Goal: Task Accomplishment & Management: Manage account settings

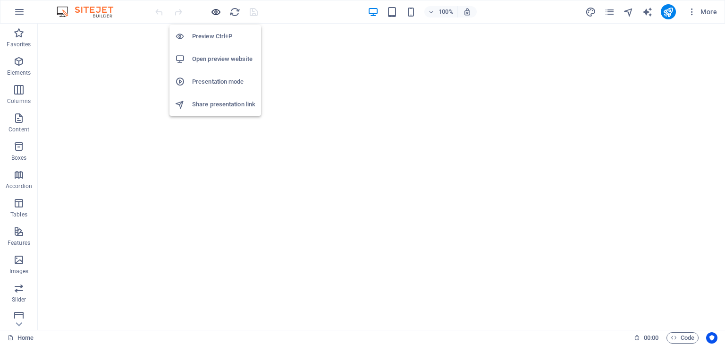
click at [212, 12] on icon "button" at bounding box center [216, 12] width 11 height 11
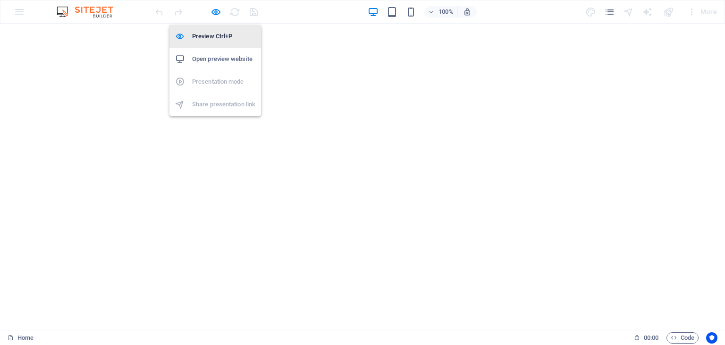
click at [210, 34] on h6 "Preview Ctrl+P" at bounding box center [223, 36] width 63 height 11
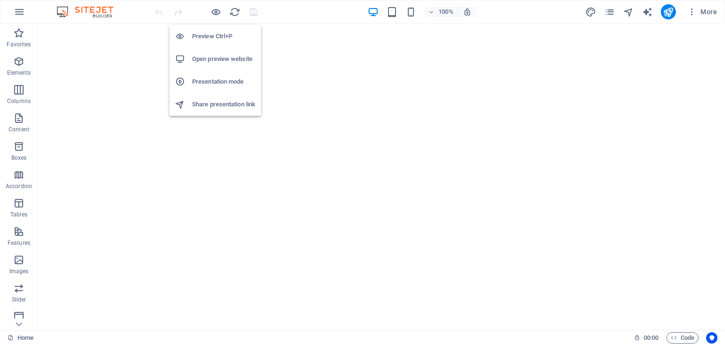
click at [220, 39] on h6 "Preview Ctrl+P" at bounding box center [223, 36] width 63 height 11
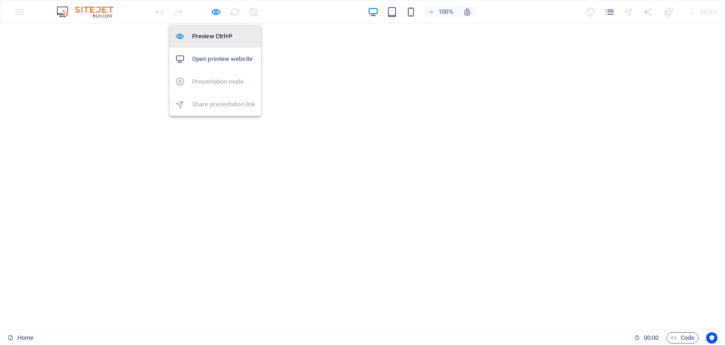
click at [220, 39] on h6 "Preview Ctrl+P" at bounding box center [223, 36] width 63 height 11
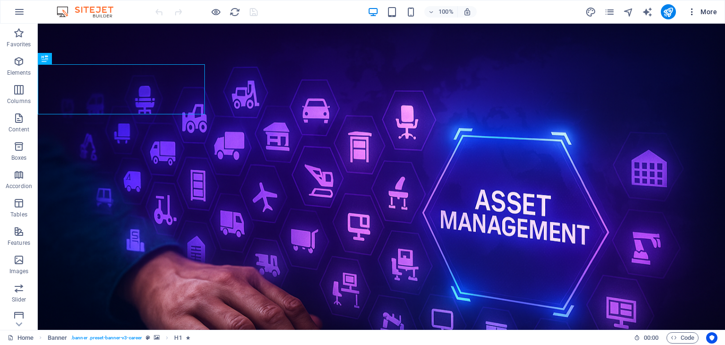
click at [707, 11] on span "More" at bounding box center [702, 11] width 30 height 9
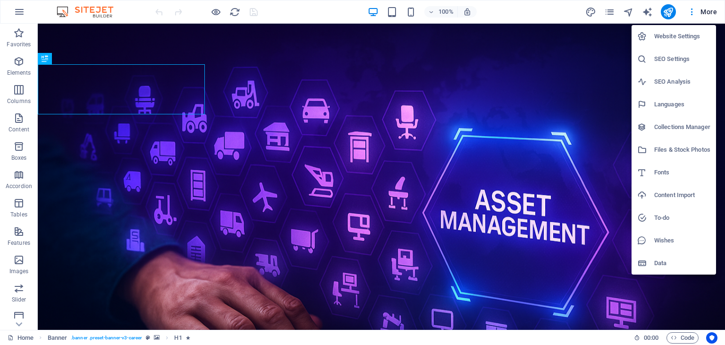
click at [689, 34] on h6 "Website Settings" at bounding box center [682, 36] width 56 height 11
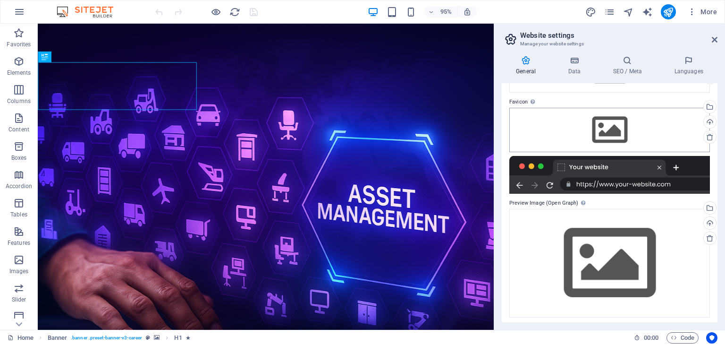
scroll to position [83, 0]
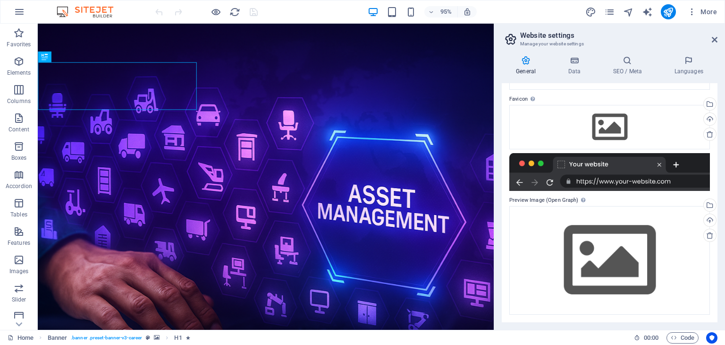
click at [597, 182] on div at bounding box center [609, 172] width 201 height 38
click at [546, 183] on div at bounding box center [609, 172] width 201 height 38
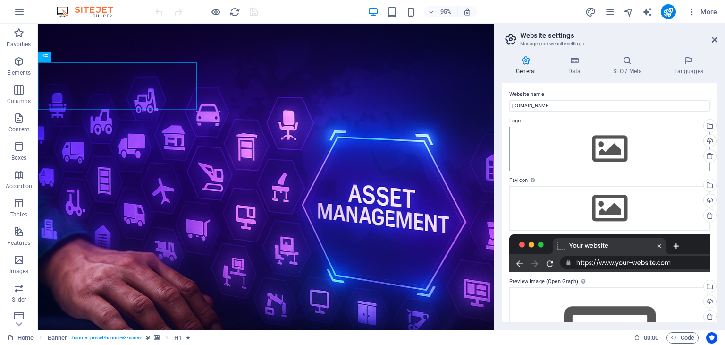
scroll to position [0, 0]
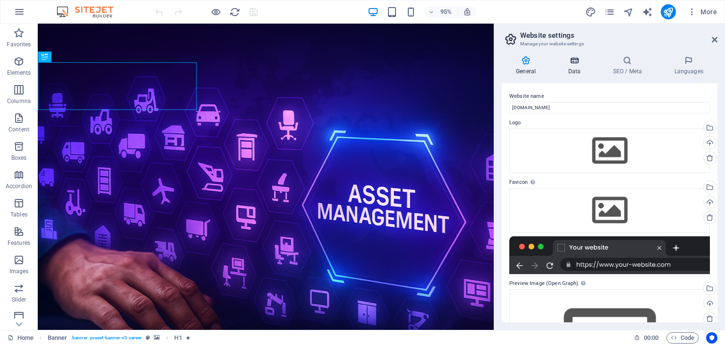
click at [573, 63] on icon at bounding box center [574, 60] width 41 height 9
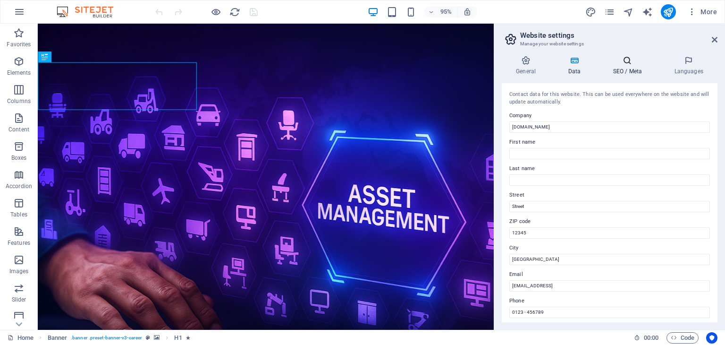
click at [627, 63] on icon at bounding box center [628, 60] width 58 height 9
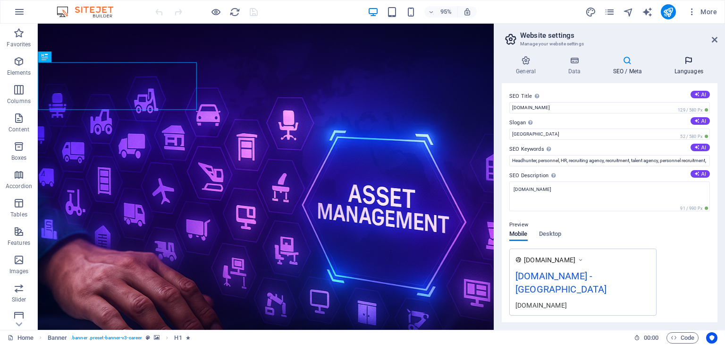
click at [689, 64] on icon at bounding box center [689, 60] width 58 height 9
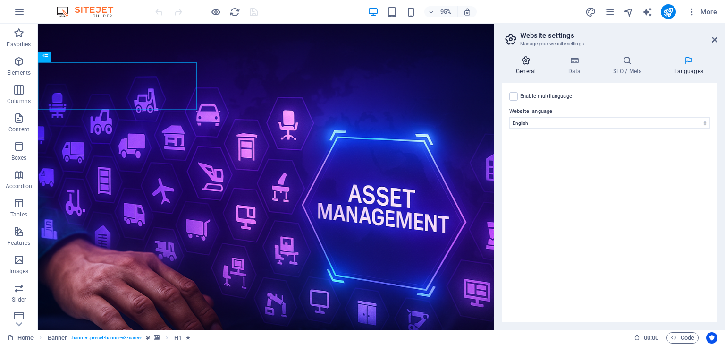
click at [525, 59] on icon at bounding box center [526, 60] width 48 height 9
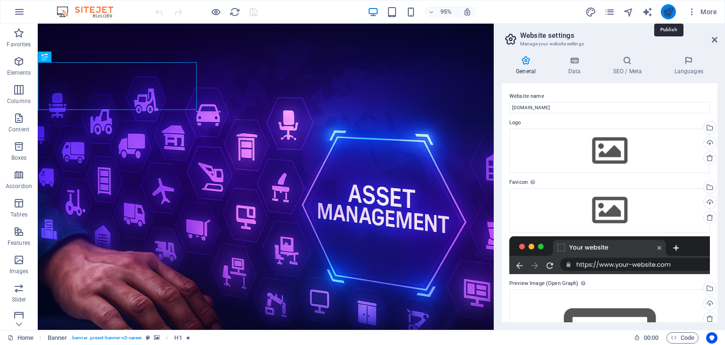
click at [667, 15] on icon "publish" at bounding box center [668, 12] width 11 height 11
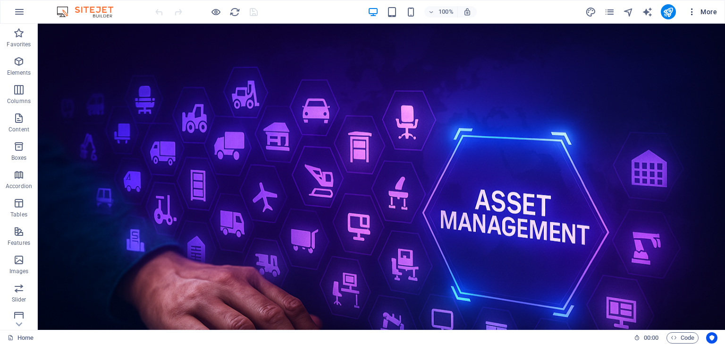
click at [712, 12] on span "More" at bounding box center [702, 11] width 30 height 9
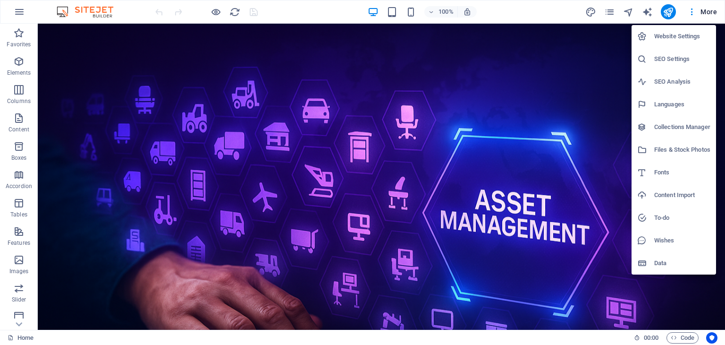
click at [667, 31] on h6 "Website Settings" at bounding box center [682, 36] width 56 height 11
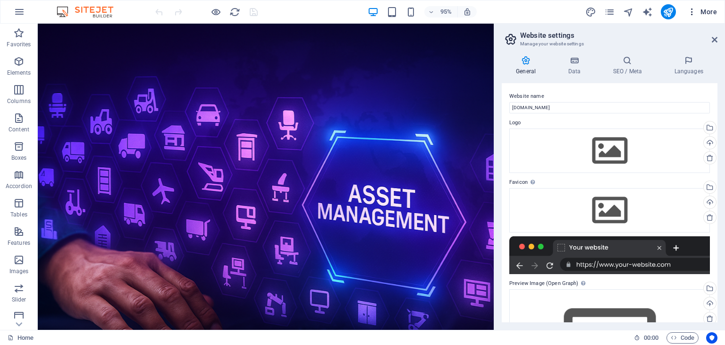
click at [692, 13] on icon "button" at bounding box center [691, 11] width 9 height 9
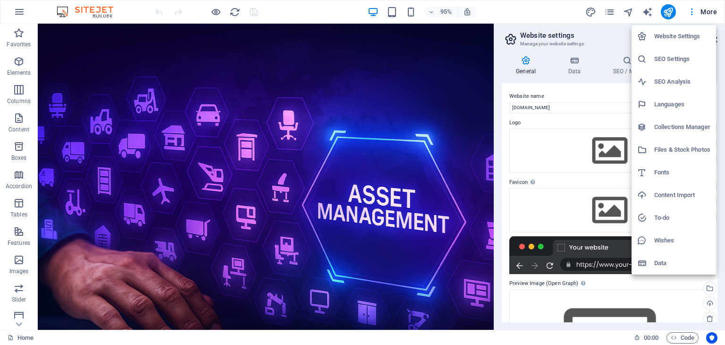
click at [590, 14] on div at bounding box center [362, 172] width 725 height 345
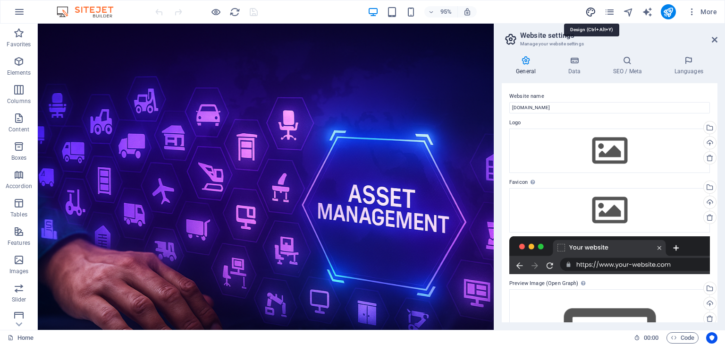
click at [590, 11] on icon "design" at bounding box center [590, 12] width 11 height 11
select select "px"
select select "400"
select select "px"
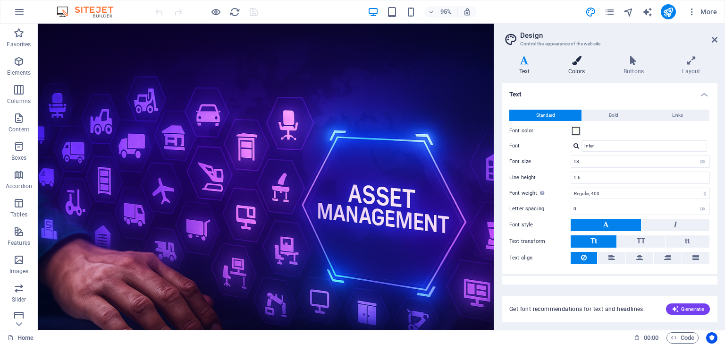
click at [575, 60] on icon at bounding box center [576, 60] width 51 height 9
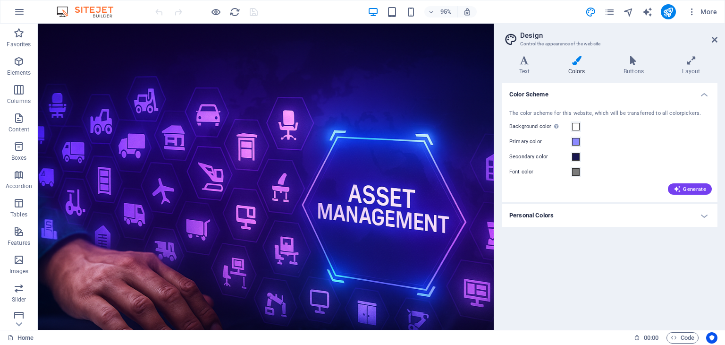
click at [699, 217] on h4 "Personal Colors" at bounding box center [610, 215] width 216 height 23
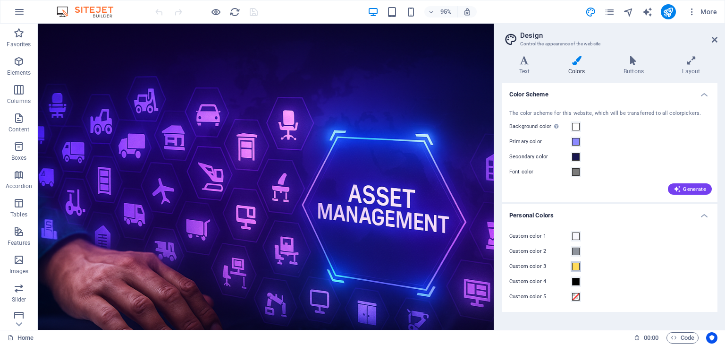
click at [575, 268] on span at bounding box center [576, 266] width 8 height 8
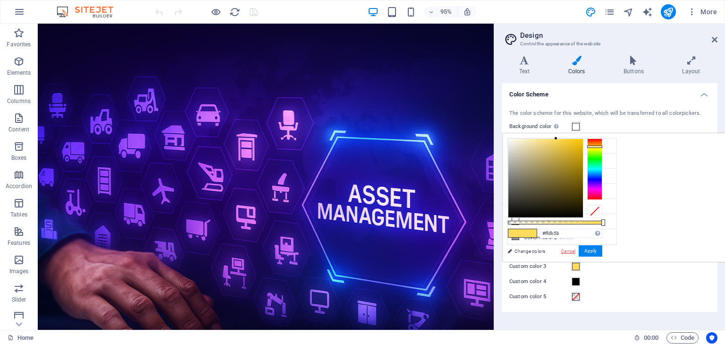
click at [576, 249] on link "Cancel" at bounding box center [568, 250] width 17 height 7
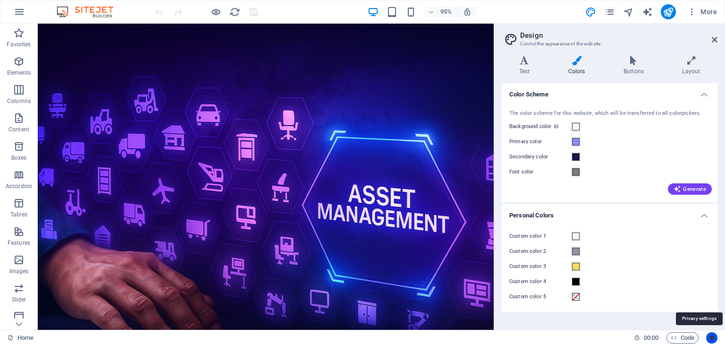
click at [712, 338] on icon "Usercentrics" at bounding box center [712, 337] width 7 height 7
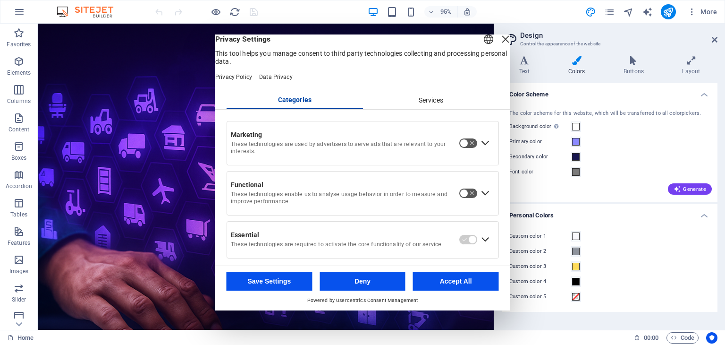
click at [422, 109] on div "Services" at bounding box center [431, 101] width 136 height 16
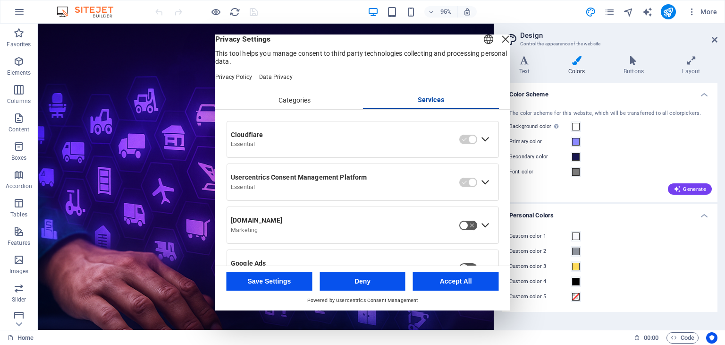
click at [480, 147] on div "Expand Cloudflare" at bounding box center [485, 139] width 15 height 15
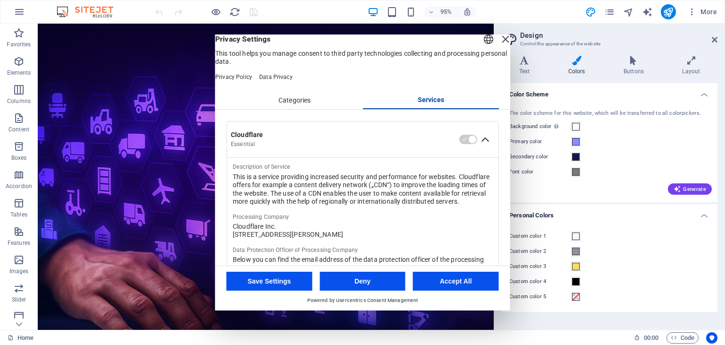
click at [485, 147] on div "Collapse Cloudflare" at bounding box center [485, 139] width 15 height 15
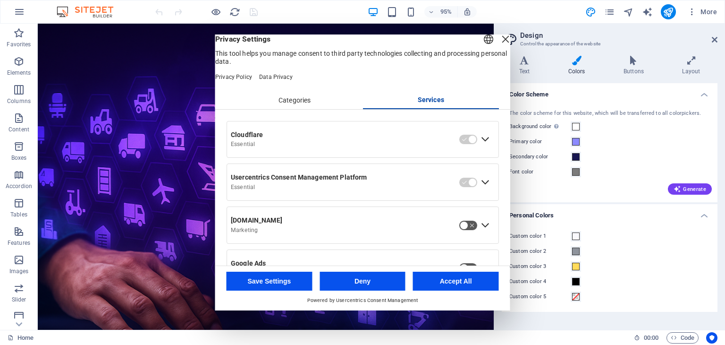
click at [281, 108] on div "Categories" at bounding box center [295, 101] width 136 height 16
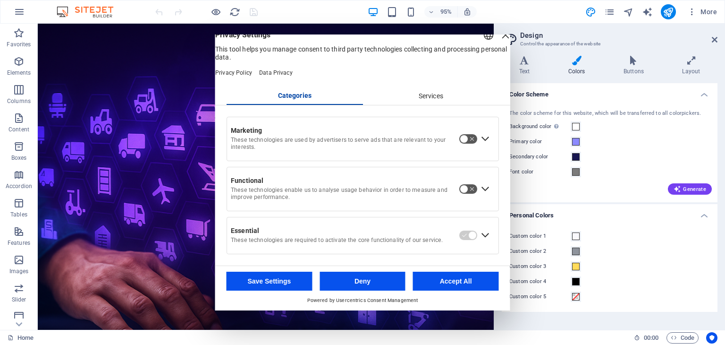
scroll to position [15, 0]
click at [499, 36] on div "Close Layer" at bounding box center [505, 34] width 13 height 13
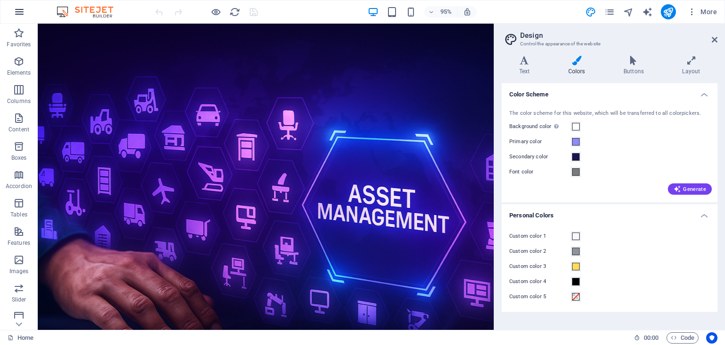
click at [11, 13] on button "button" at bounding box center [19, 11] width 23 height 23
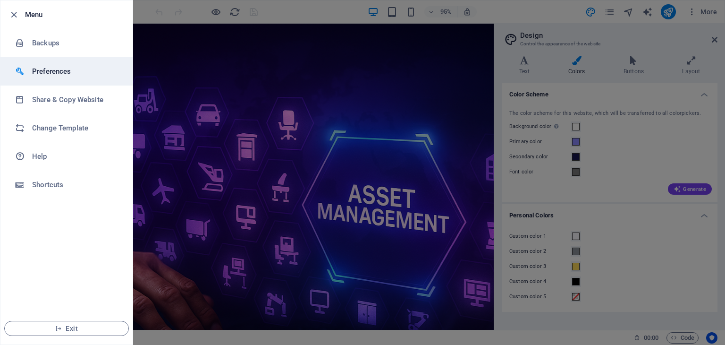
click at [55, 68] on h6 "Preferences" at bounding box center [75, 71] width 87 height 11
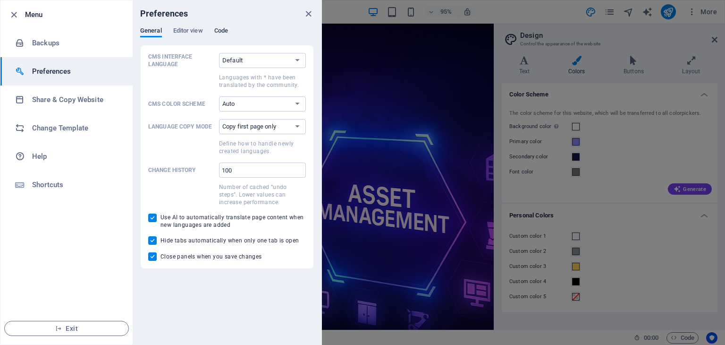
click at [227, 28] on span "Code" at bounding box center [221, 31] width 14 height 13
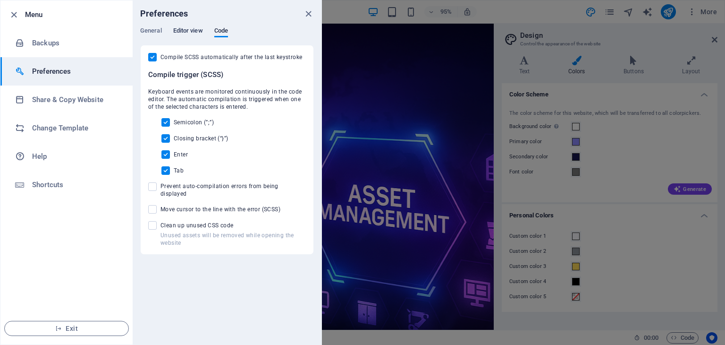
click at [193, 30] on span "Editor view" at bounding box center [188, 31] width 30 height 13
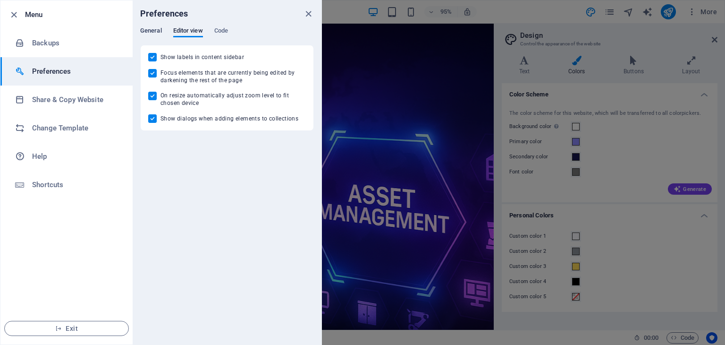
click at [152, 34] on span "General" at bounding box center [151, 31] width 22 height 13
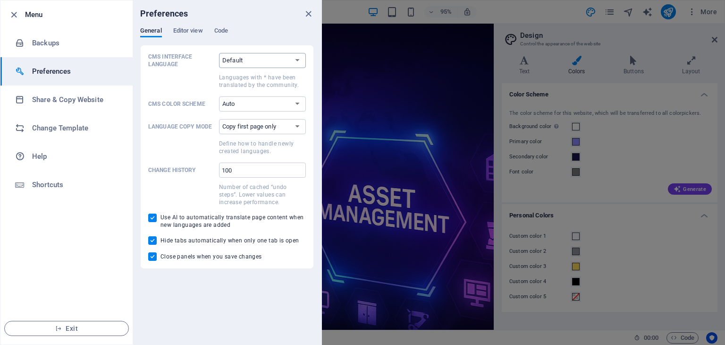
click at [251, 60] on select "Default Deutsch English Español Suomi* Français Magyar Italiano Nederlands Pols…" at bounding box center [262, 60] width 87 height 15
click at [248, 63] on select "Default Deutsch English Español Suomi* Français Magyar Italiano Nederlands Pols…" at bounding box center [262, 60] width 87 height 15
click at [198, 70] on label "CMS Interface Language Default Deutsch English Español Suomi* Français Magyar I…" at bounding box center [227, 71] width 158 height 36
click at [219, 68] on select "Default Deutsch English Español Suomi* Français Magyar Italiano Nederlands Pols…" at bounding box center [262, 60] width 87 height 15
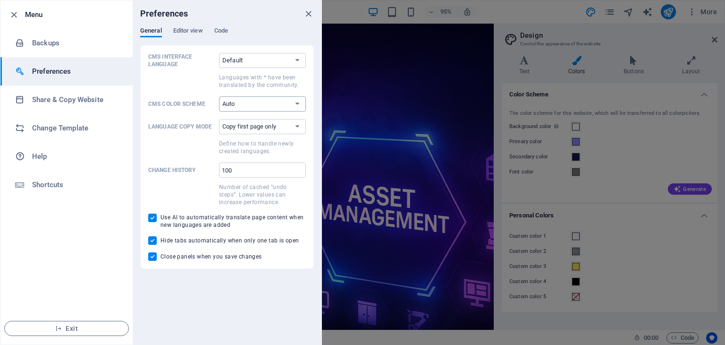
click at [246, 104] on select "Auto Dark Light" at bounding box center [262, 103] width 87 height 15
click at [245, 127] on select "Copy first page only Copy all pages" at bounding box center [262, 126] width 87 height 15
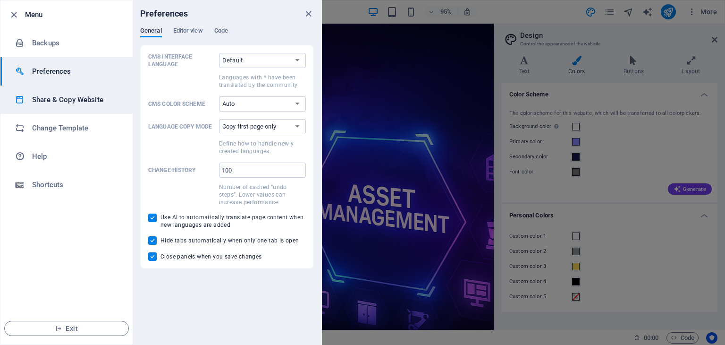
click at [62, 97] on h6 "Share & Copy Website" at bounding box center [75, 99] width 87 height 11
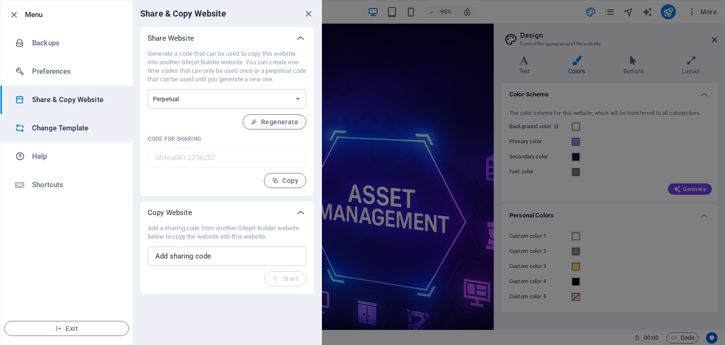
click at [74, 125] on h6 "Change Template" at bounding box center [75, 127] width 87 height 11
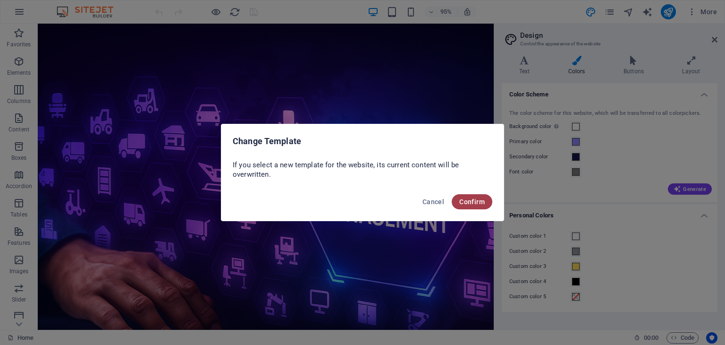
click at [476, 204] on span "Confirm" at bounding box center [471, 202] width 25 height 8
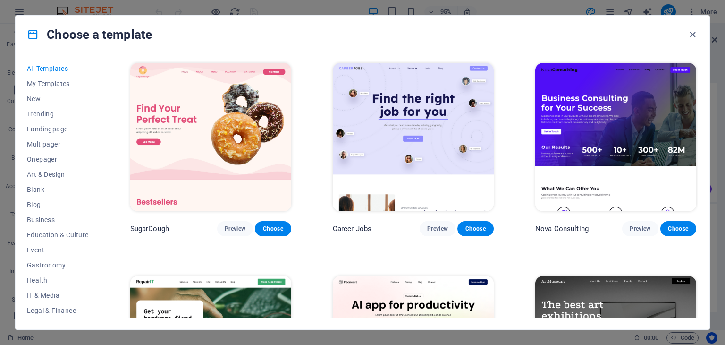
scroll to position [142, 0]
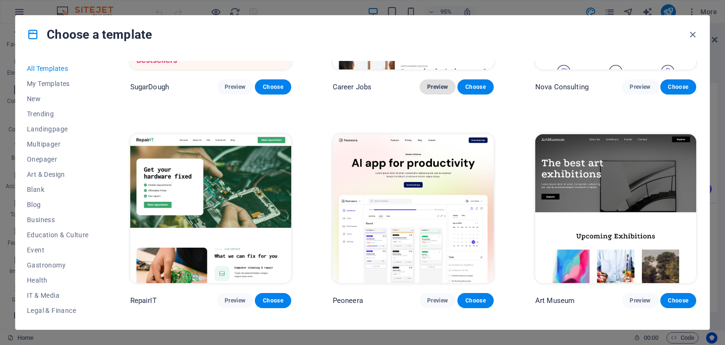
click at [443, 85] on span "Preview" at bounding box center [437, 87] width 21 height 8
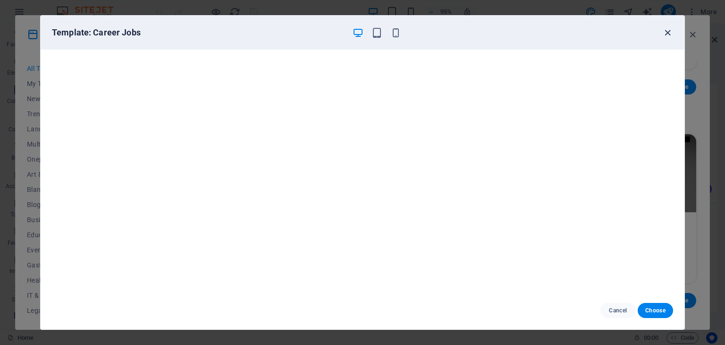
click at [667, 33] on icon "button" at bounding box center [667, 32] width 11 height 11
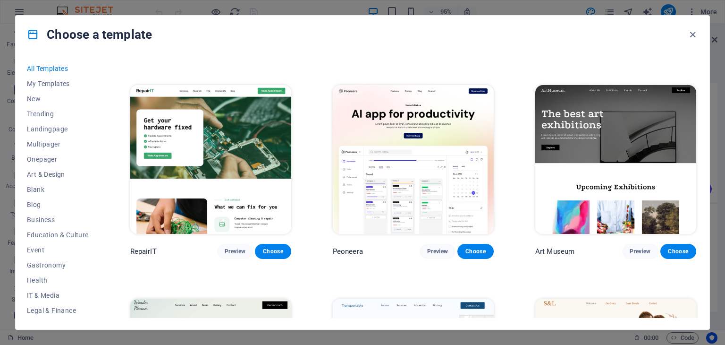
scroll to position [189, 0]
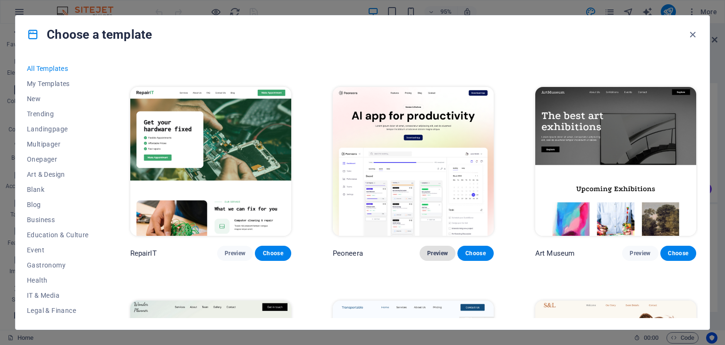
click at [439, 252] on span "Preview" at bounding box center [437, 253] width 21 height 8
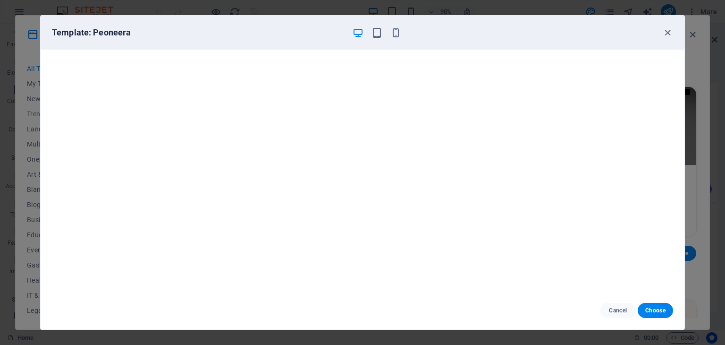
click at [677, 29] on div "Template: Peoneera" at bounding box center [363, 33] width 644 height 34
click at [670, 34] on icon "button" at bounding box center [667, 32] width 11 height 11
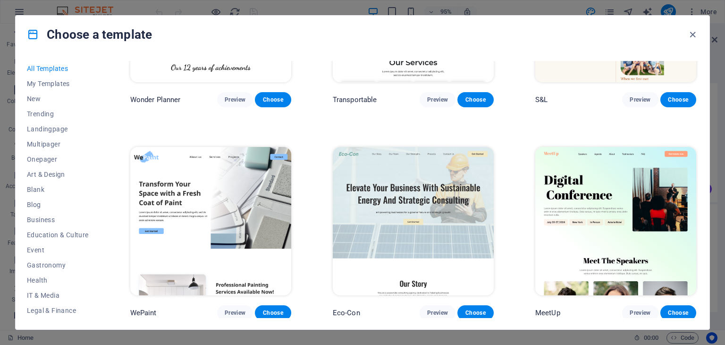
scroll to position [614, 0]
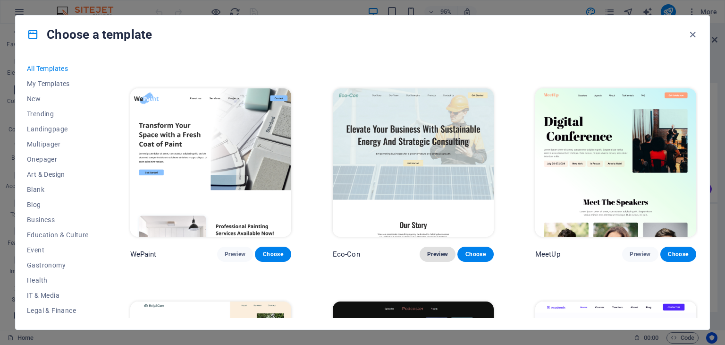
click at [440, 252] on span "Preview" at bounding box center [437, 254] width 21 height 8
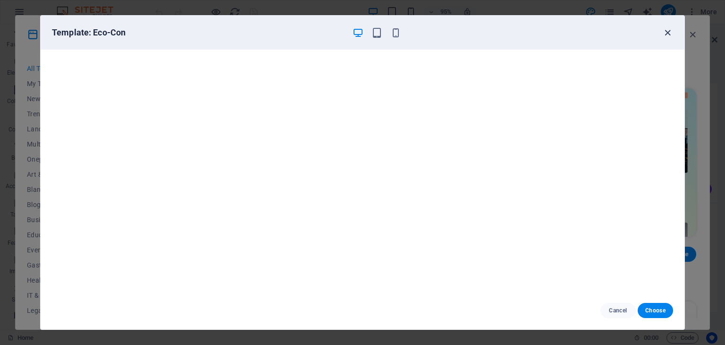
click at [669, 28] on icon "button" at bounding box center [667, 32] width 11 height 11
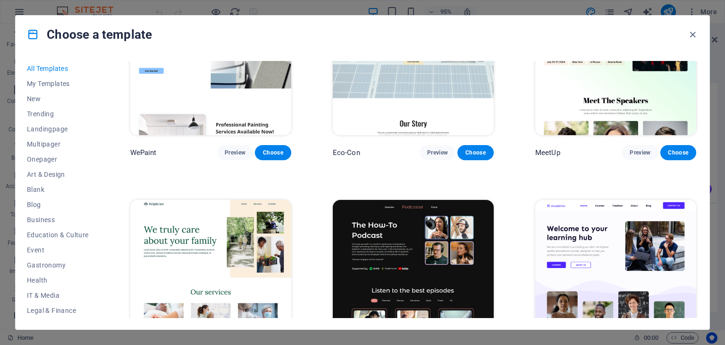
scroll to position [802, 0]
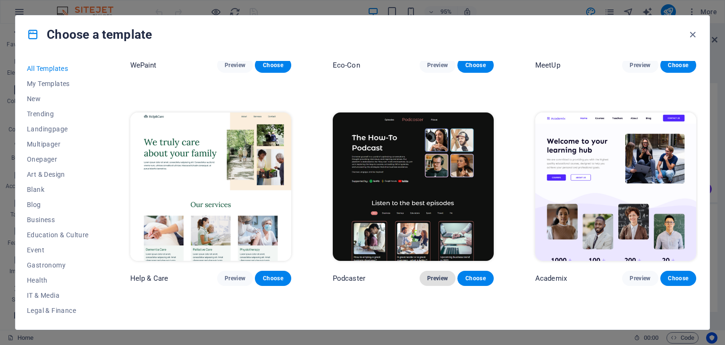
click at [431, 274] on span "Preview" at bounding box center [437, 278] width 21 height 8
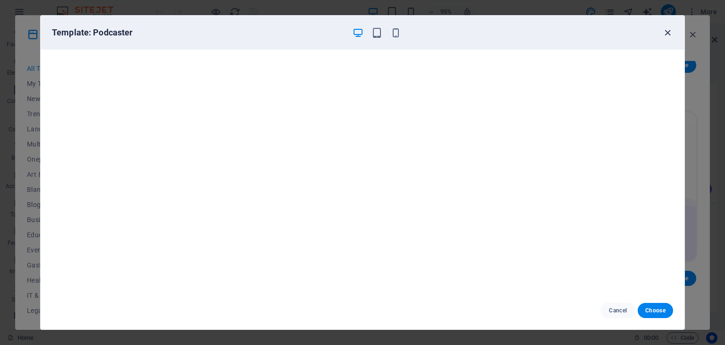
click at [667, 29] on icon "button" at bounding box center [667, 32] width 11 height 11
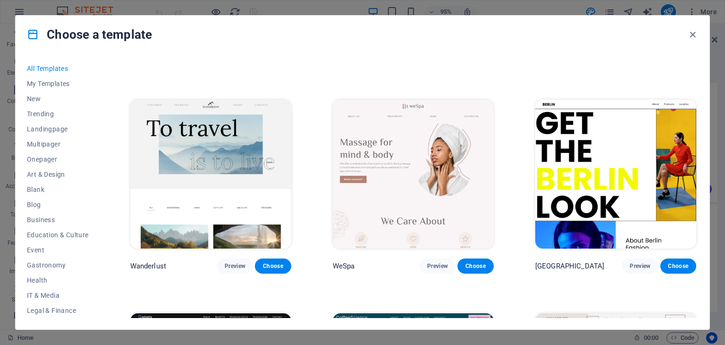
scroll to position [2313, 0]
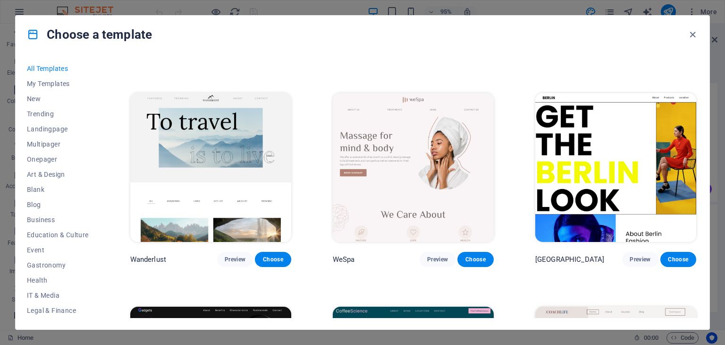
click at [227, 172] on img at bounding box center [210, 167] width 161 height 148
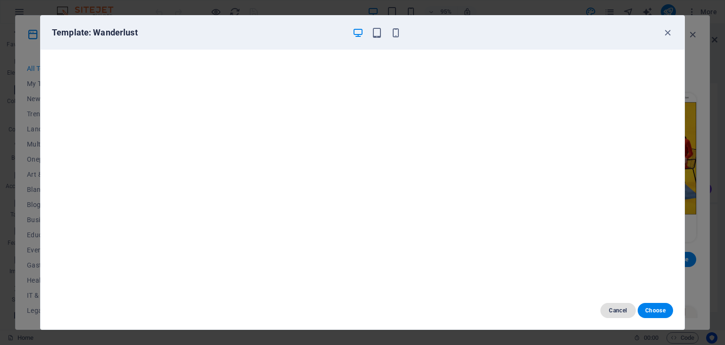
click at [622, 308] on span "Cancel" at bounding box center [618, 310] width 20 height 8
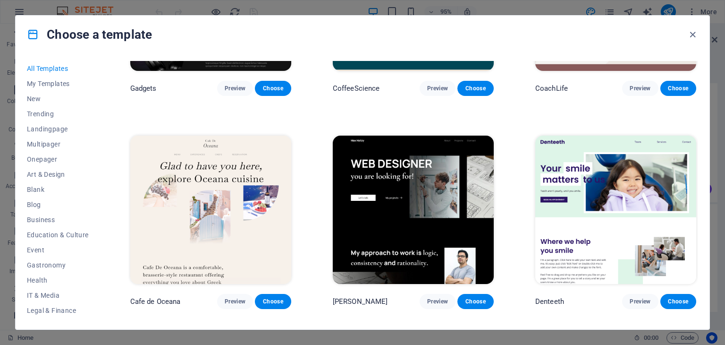
scroll to position [2691, 0]
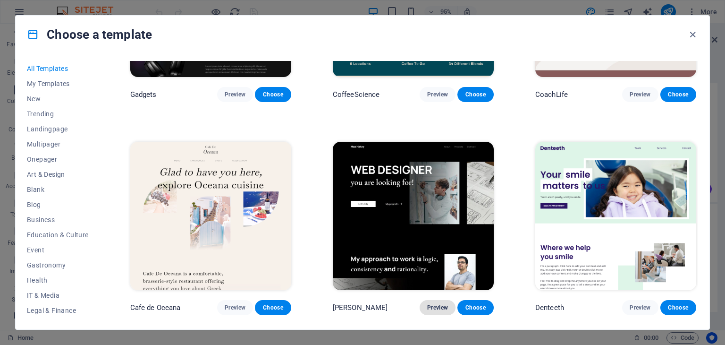
click at [440, 304] on span "Preview" at bounding box center [437, 308] width 21 height 8
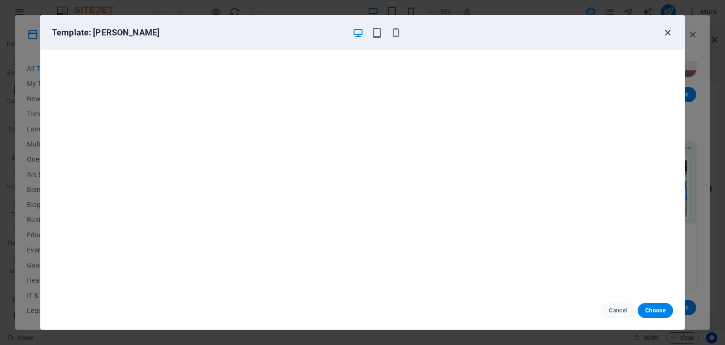
click at [665, 34] on icon "button" at bounding box center [667, 32] width 11 height 11
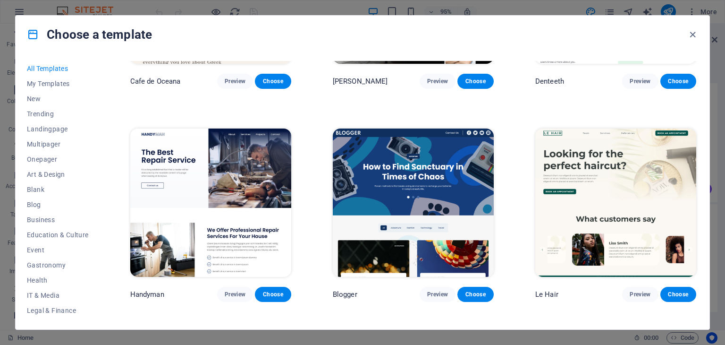
scroll to position [3021, 0]
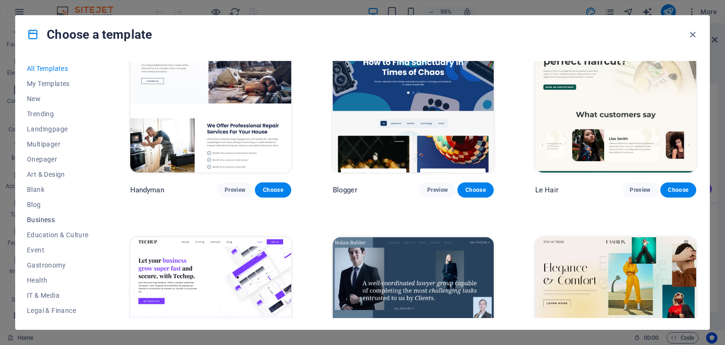
click at [45, 218] on span "Business" at bounding box center [58, 220] width 62 height 8
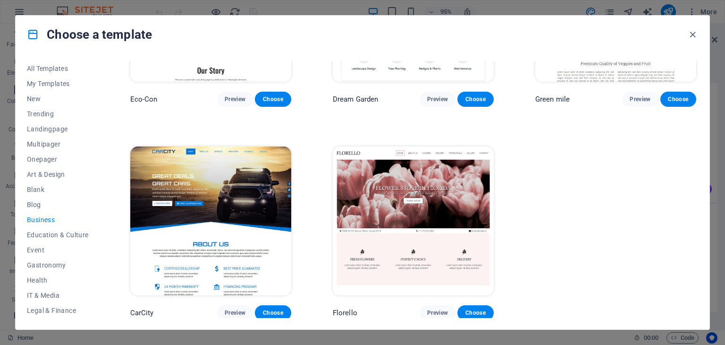
scroll to position [0, 0]
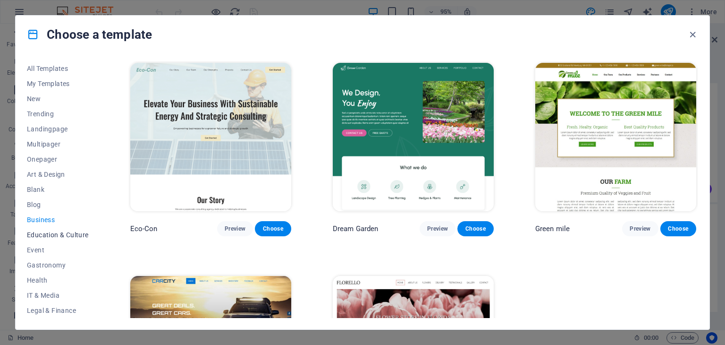
click at [63, 233] on span "Education & Culture" at bounding box center [58, 235] width 62 height 8
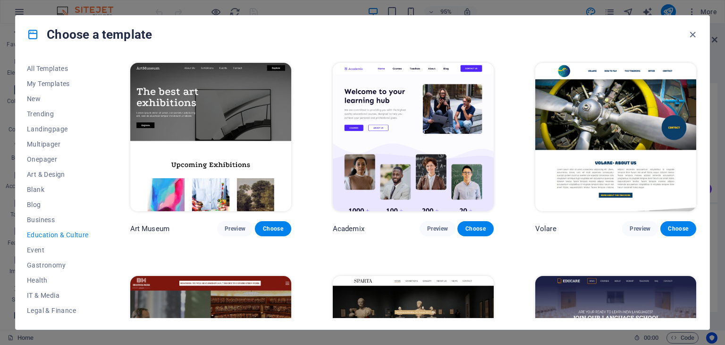
scroll to position [236, 0]
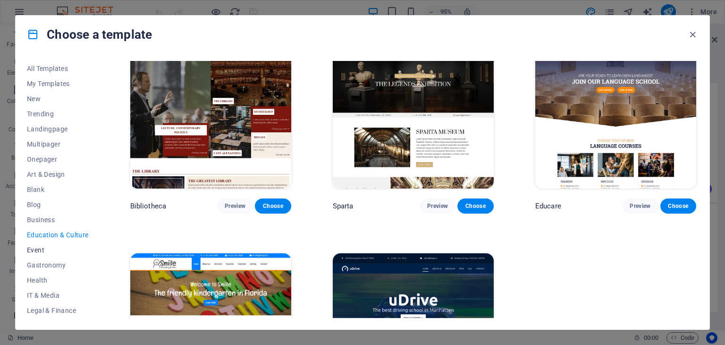
click at [34, 248] on span "Event" at bounding box center [58, 250] width 62 height 8
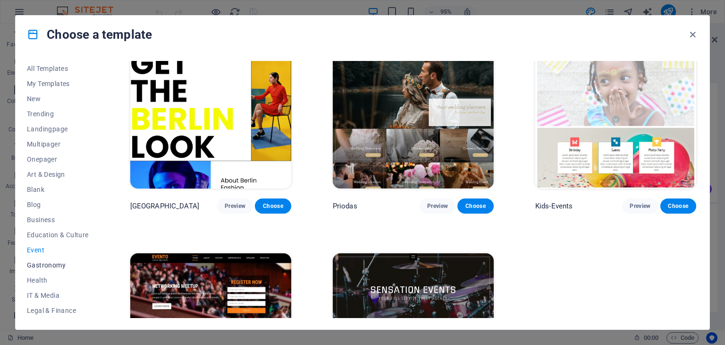
click at [48, 262] on span "Gastronomy" at bounding box center [58, 265] width 62 height 8
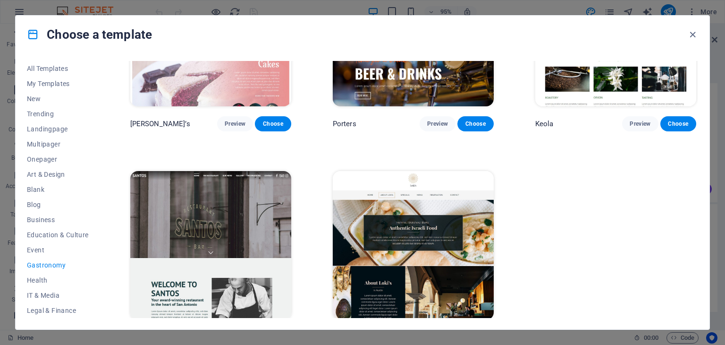
scroll to position [978, 0]
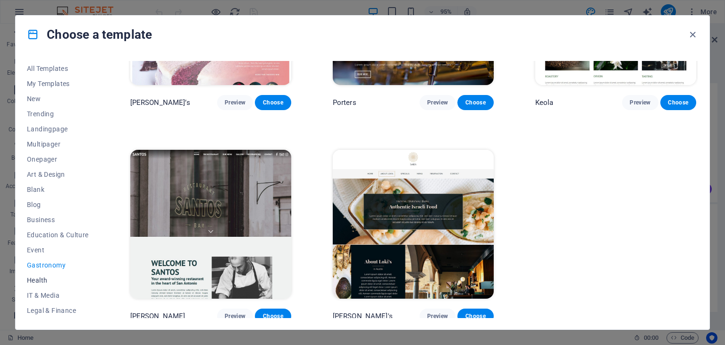
click at [33, 276] on span "Health" at bounding box center [58, 280] width 62 height 8
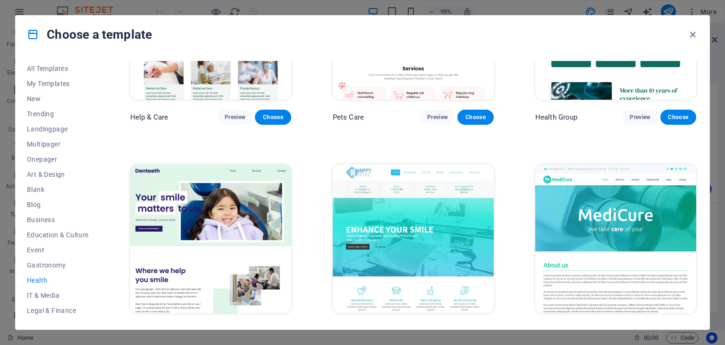
scroll to position [236, 0]
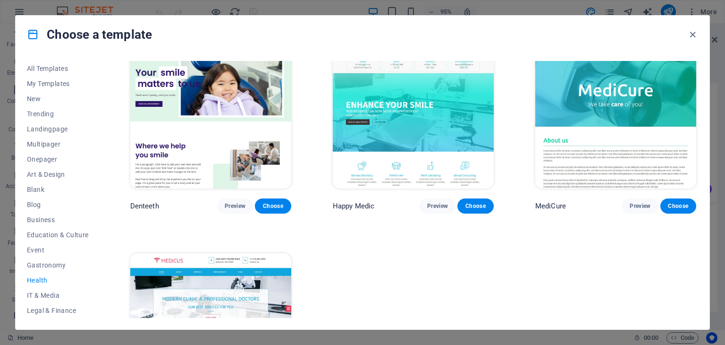
click at [434, 101] on img at bounding box center [413, 114] width 161 height 148
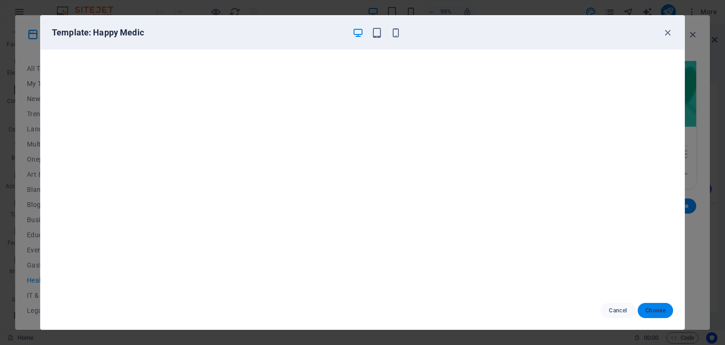
click at [645, 310] on span "Choose" at bounding box center [655, 310] width 20 height 8
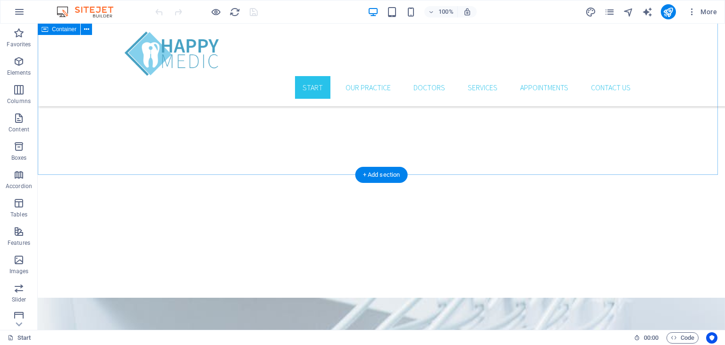
scroll to position [1672, 0]
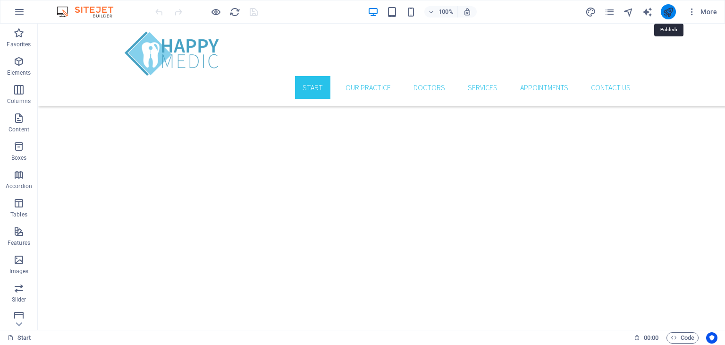
click at [668, 10] on icon "publish" at bounding box center [668, 12] width 11 height 11
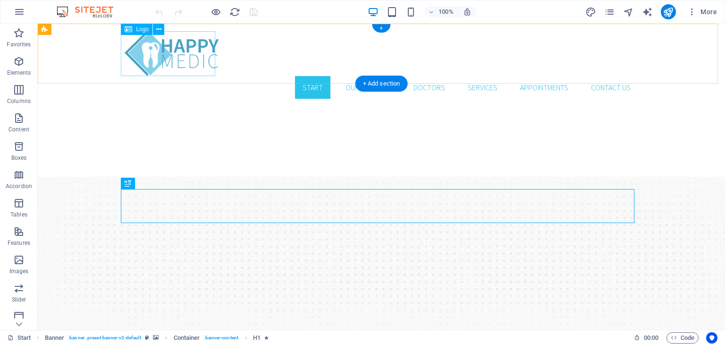
click at [168, 51] on div at bounding box center [382, 53] width 514 height 45
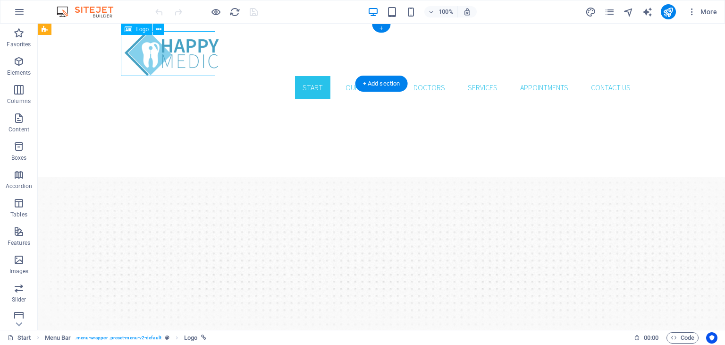
click at [132, 52] on div at bounding box center [382, 53] width 514 height 45
click at [72, 63] on div "Start Our Practice Doctors Services Appointments Contact us Menu" at bounding box center [381, 65] width 687 height 83
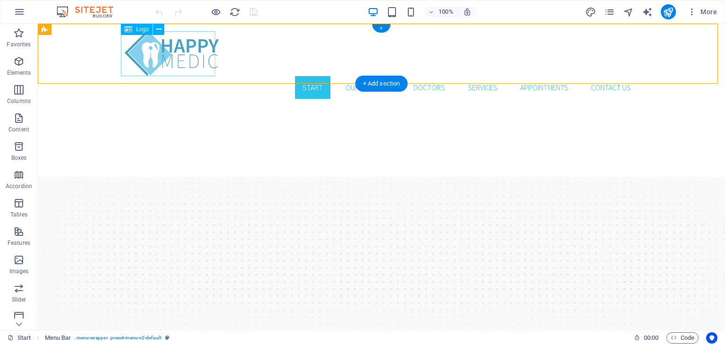
click at [142, 55] on div at bounding box center [382, 53] width 514 height 45
click at [249, 76] on nav "Start Our Practice Doctors Services Appointments Contact us" at bounding box center [382, 87] width 514 height 23
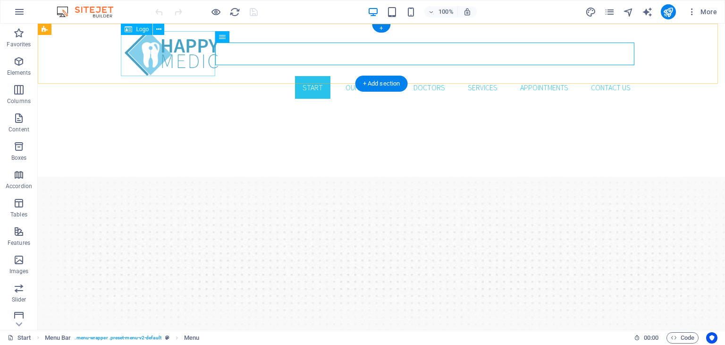
click at [192, 65] on div at bounding box center [382, 53] width 514 height 45
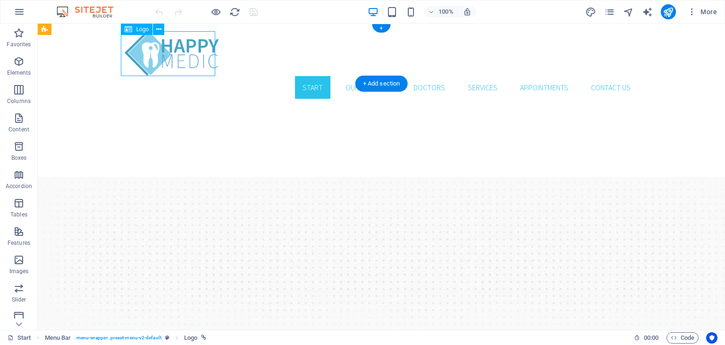
click at [192, 65] on div at bounding box center [382, 53] width 514 height 45
select select "px"
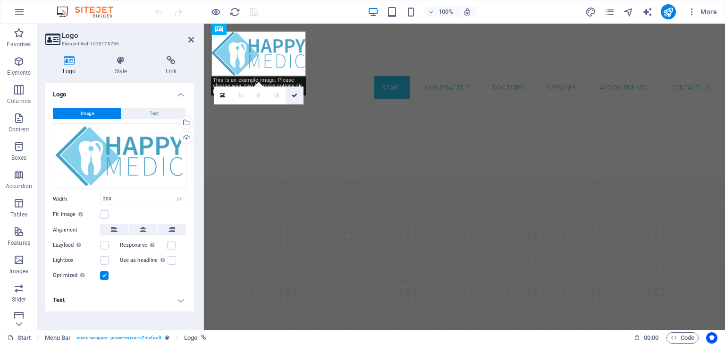
click at [296, 93] on icon at bounding box center [295, 96] width 6 height 6
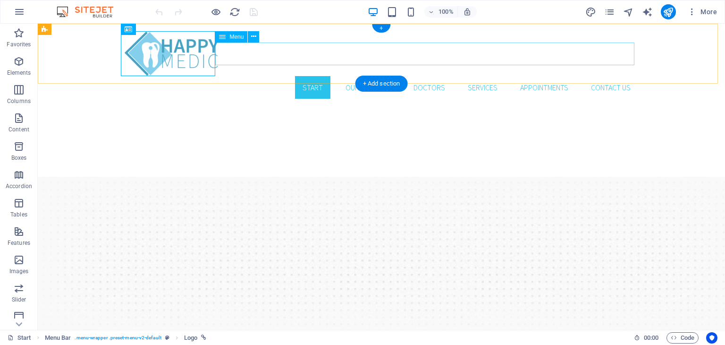
click at [310, 76] on nav "Start Our Practice Doctors Services Appointments Contact us" at bounding box center [382, 87] width 514 height 23
select select
select select "1"
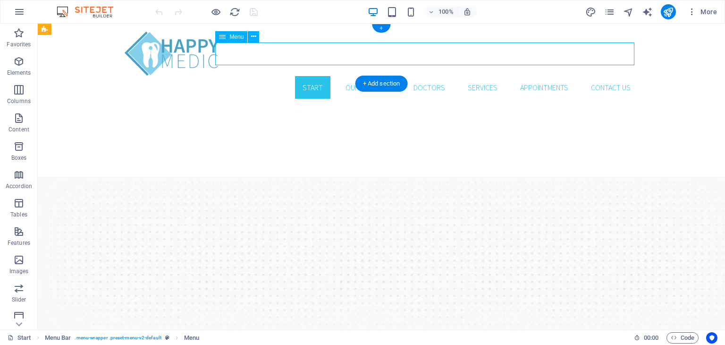
select select
select select "2"
select select
select select "3"
select select
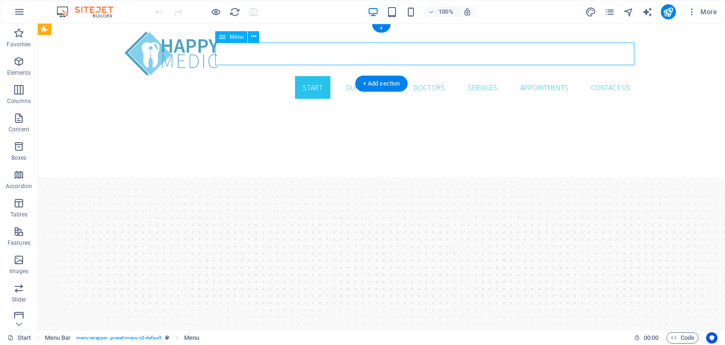
select select "4"
select select
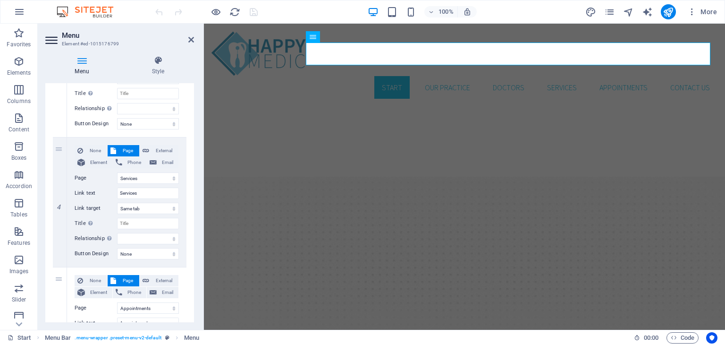
scroll to position [655, 0]
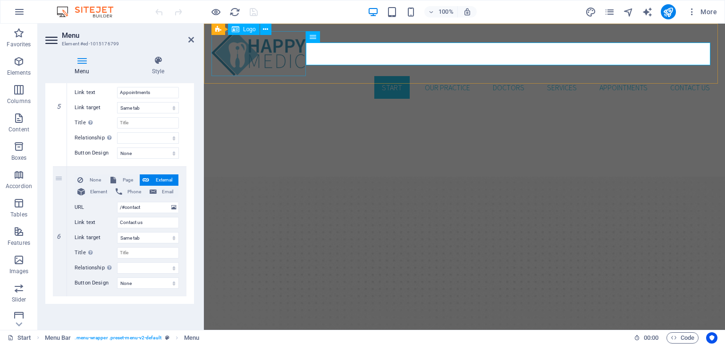
click at [238, 57] on div at bounding box center [464, 53] width 506 height 45
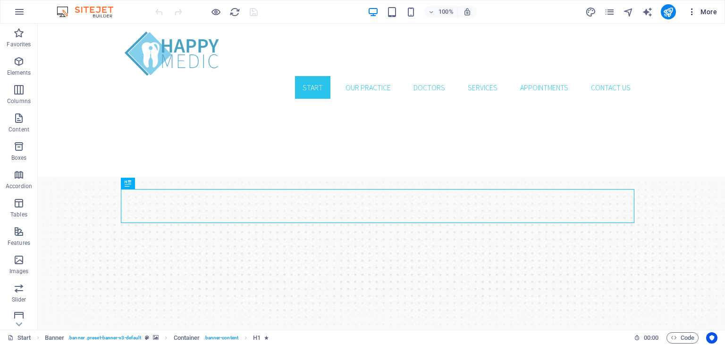
click at [691, 11] on icon "button" at bounding box center [691, 11] width 9 height 9
